Goal: Task Accomplishment & Management: Complete application form

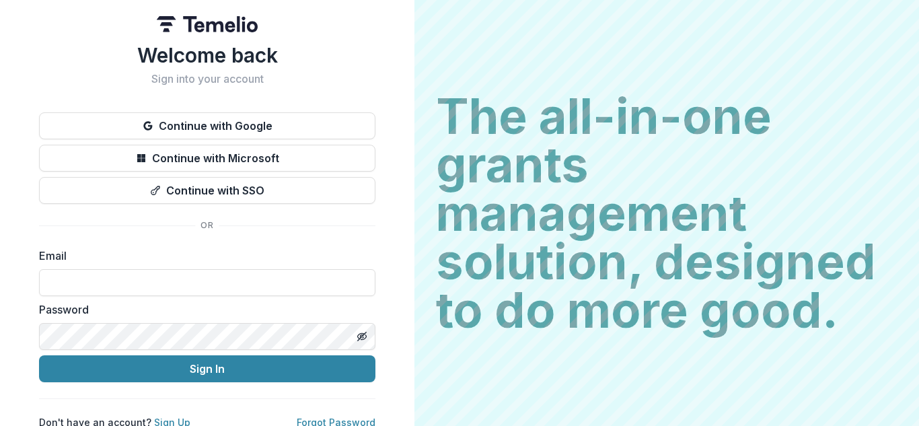
click at [227, 128] on button "Continue with Google" at bounding box center [207, 125] width 336 height 27
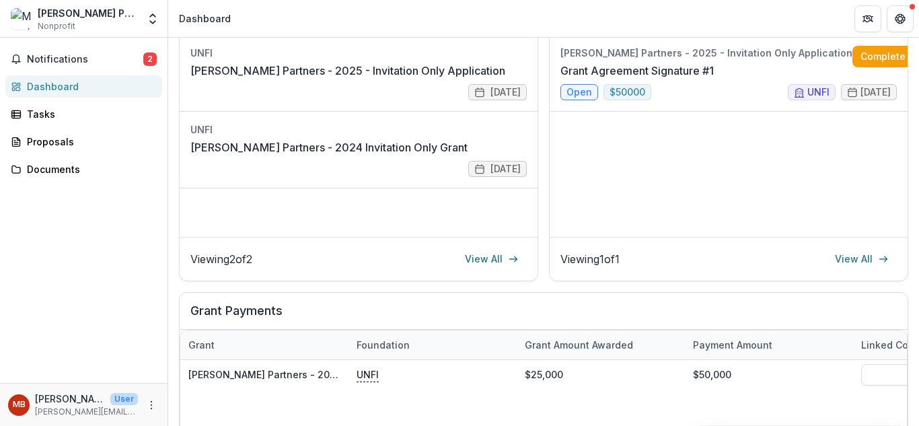
scroll to position [269, 0]
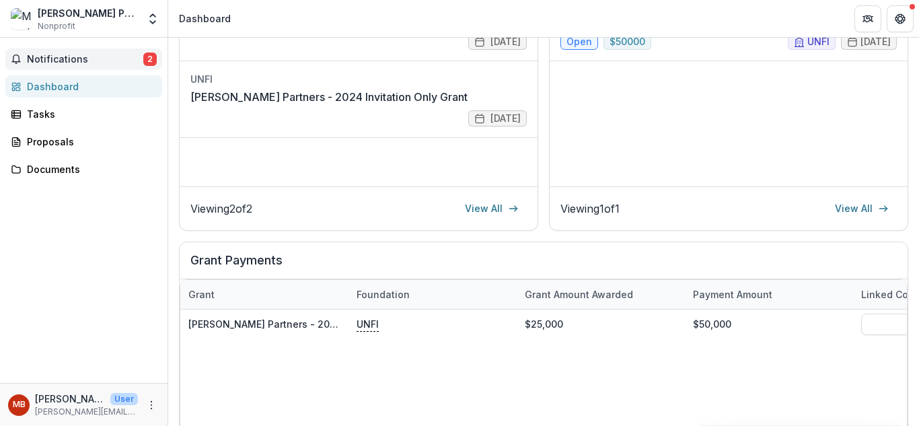
click at [61, 62] on span "Notifications" at bounding box center [85, 59] width 116 height 11
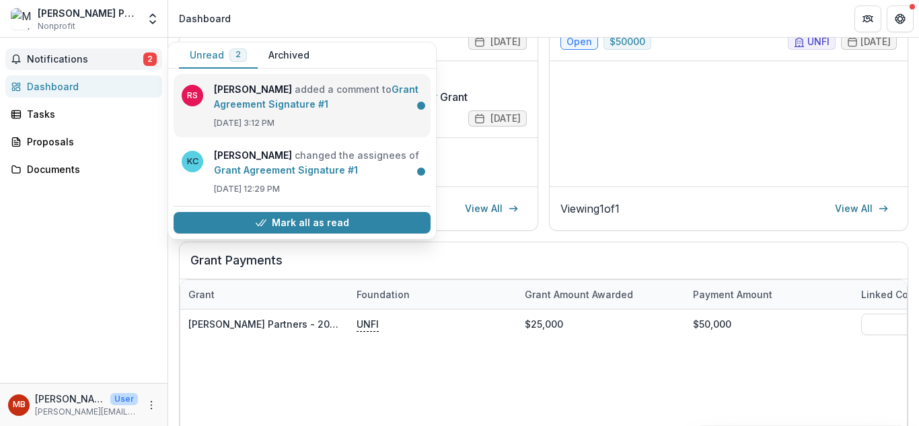
click at [293, 110] on link "Grant Agreement Signature #1" at bounding box center [316, 96] width 204 height 26
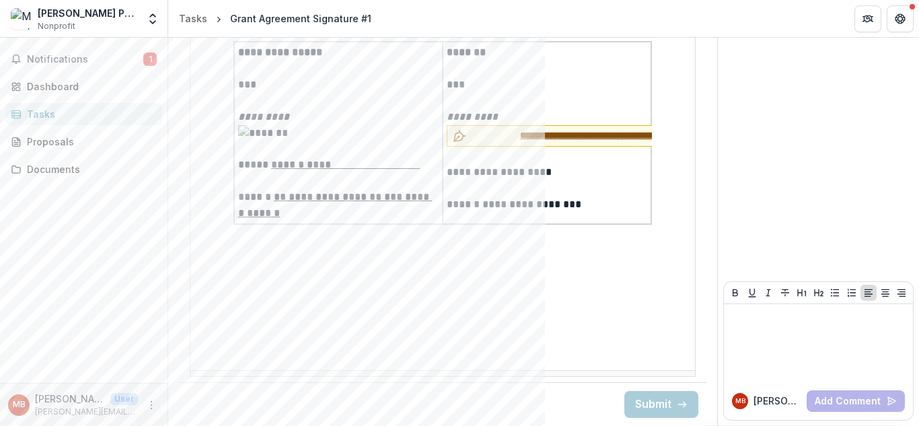
scroll to position [3775, 0]
click at [537, 128] on span "**********" at bounding box center [613, 135] width 283 height 14
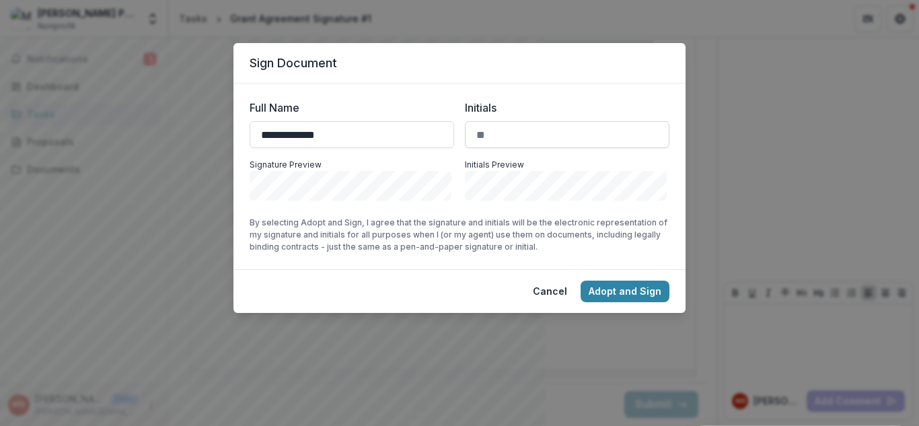
type input "**********"
click at [490, 131] on input "Initials" at bounding box center [567, 134] width 204 height 27
type input "**"
click at [615, 290] on button "Adopt and Sign" at bounding box center [624, 291] width 89 height 22
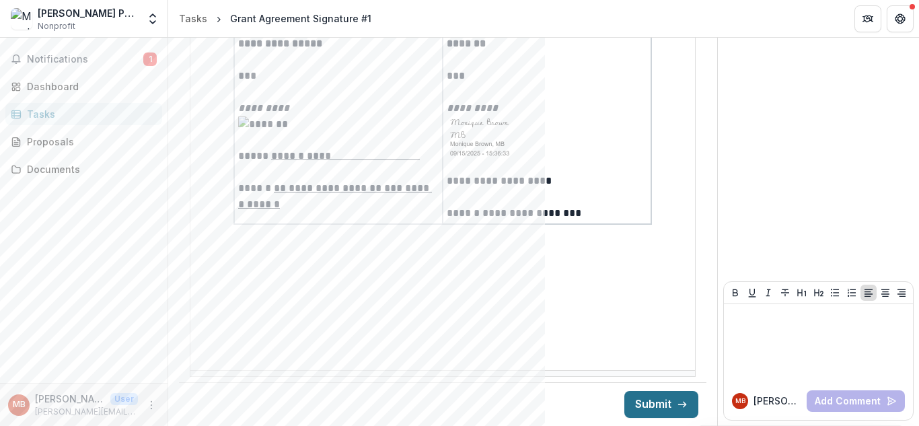
click at [650, 404] on button "Submit" at bounding box center [661, 404] width 74 height 27
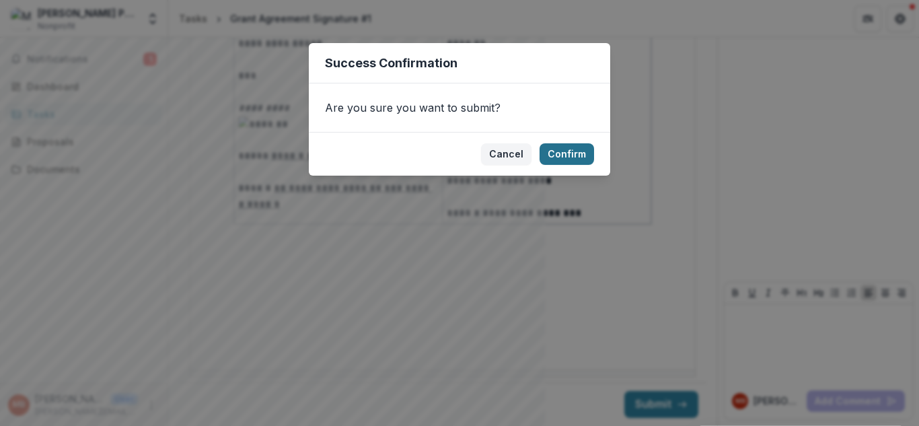
click at [576, 151] on button "Confirm" at bounding box center [566, 154] width 54 height 22
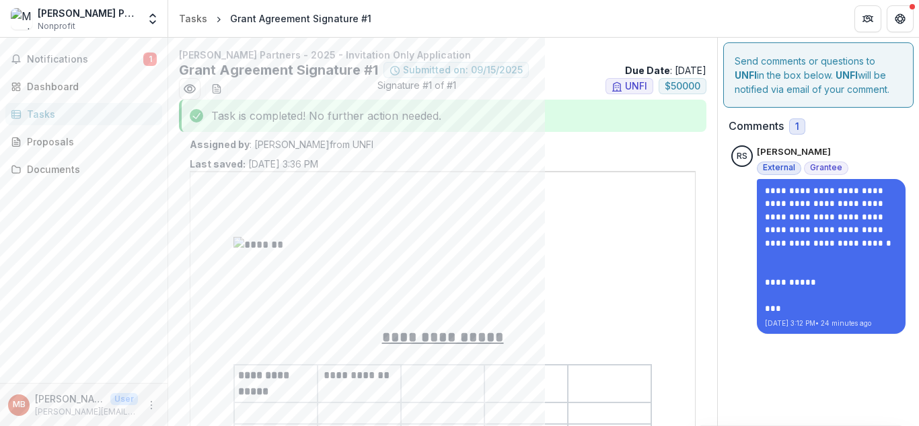
scroll to position [0, 0]
click at [147, 57] on span "2" at bounding box center [149, 58] width 13 height 13
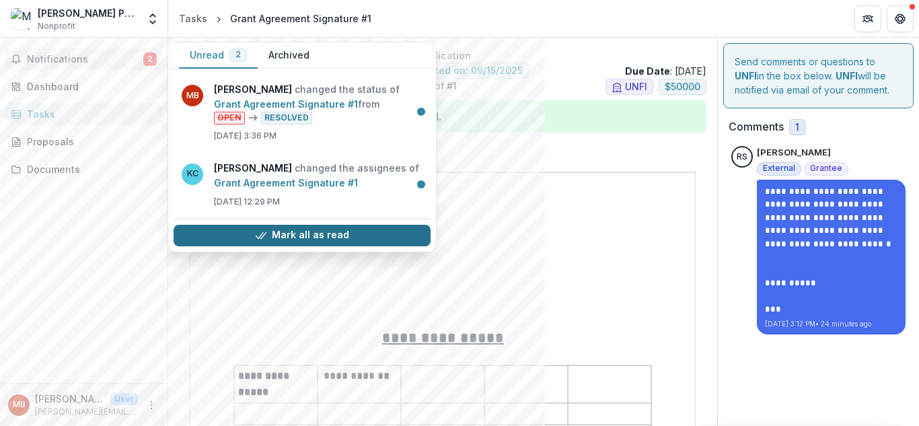
click at [359, 239] on button "Mark all as read" at bounding box center [302, 236] width 257 height 22
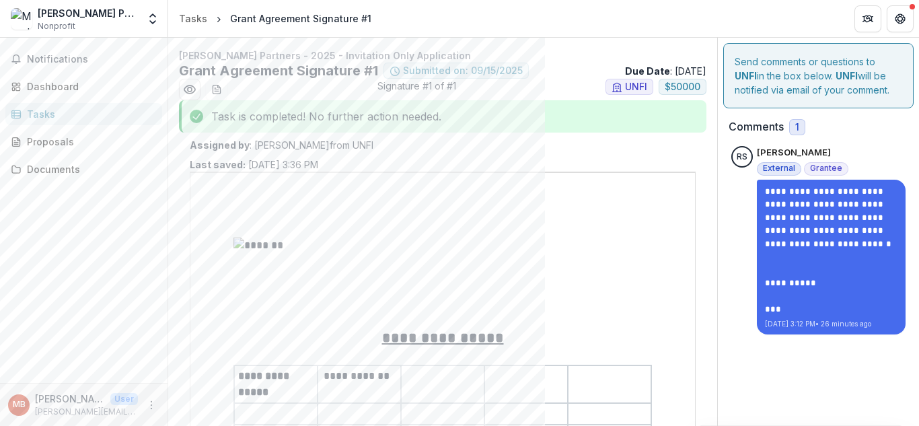
click at [583, 289] on div at bounding box center [442, 281] width 418 height 89
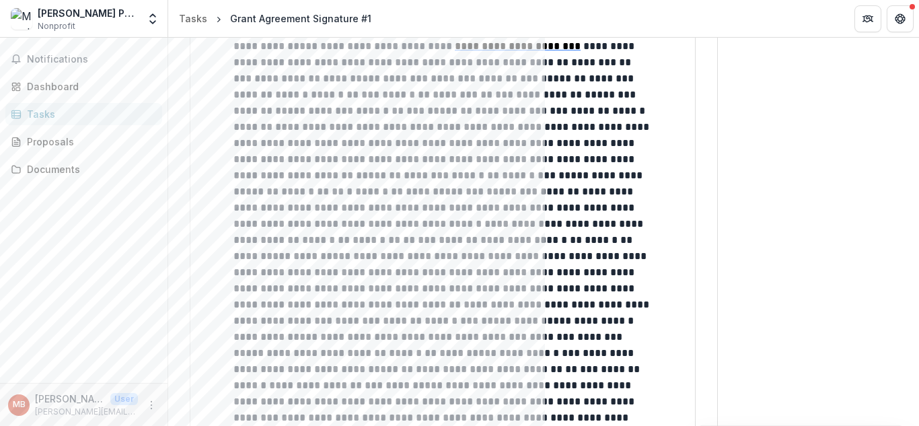
scroll to position [3296, 0]
